Goal: Navigation & Orientation: Find specific page/section

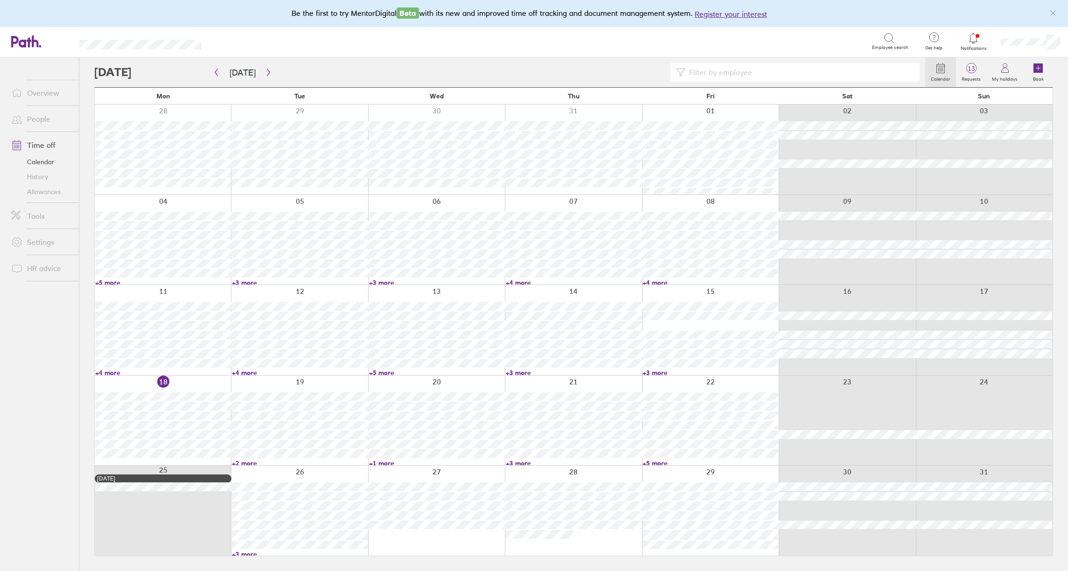
click at [248, 462] on link "+2 more" at bounding box center [300, 463] width 136 height 8
